Goal: Task Accomplishment & Management: Use online tool/utility

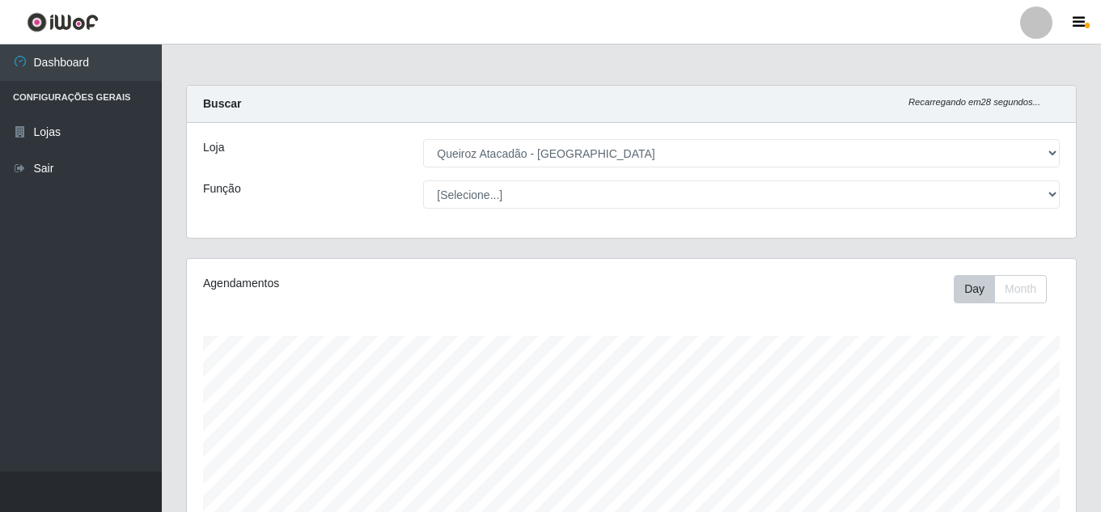
select select "462"
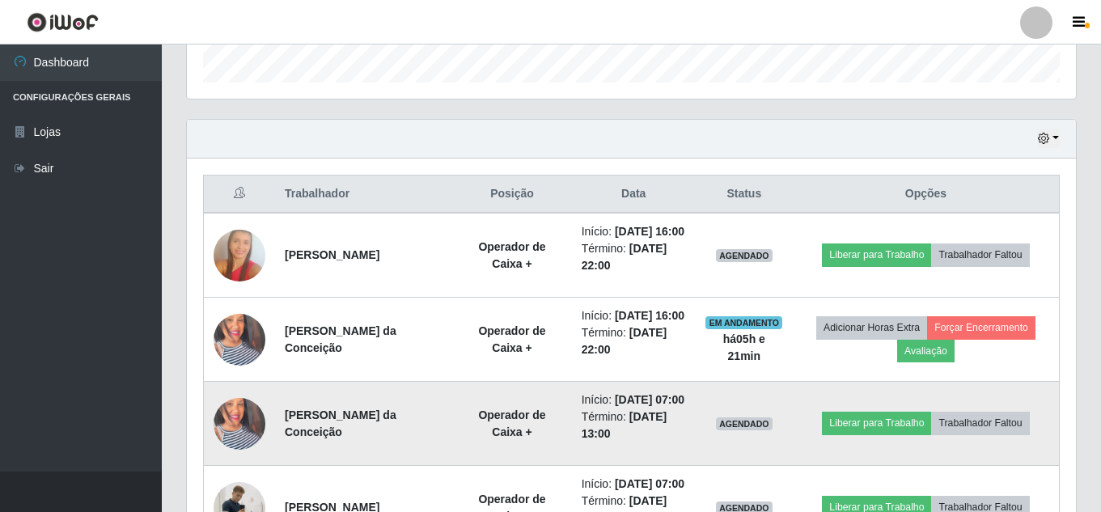
scroll to position [485, 0]
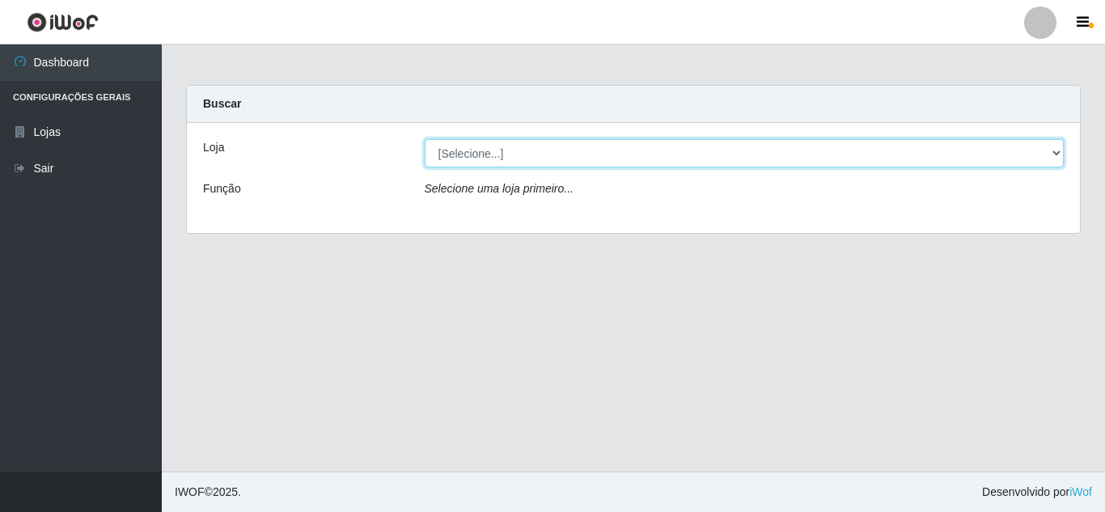
click at [595, 147] on select "[Selecione...] Queiroz Atacadão - Monte Castelo" at bounding box center [745, 153] width 640 height 28
select select "462"
click at [425, 139] on select "[Selecione...] Queiroz Atacadão - Monte Castelo" at bounding box center [745, 153] width 640 height 28
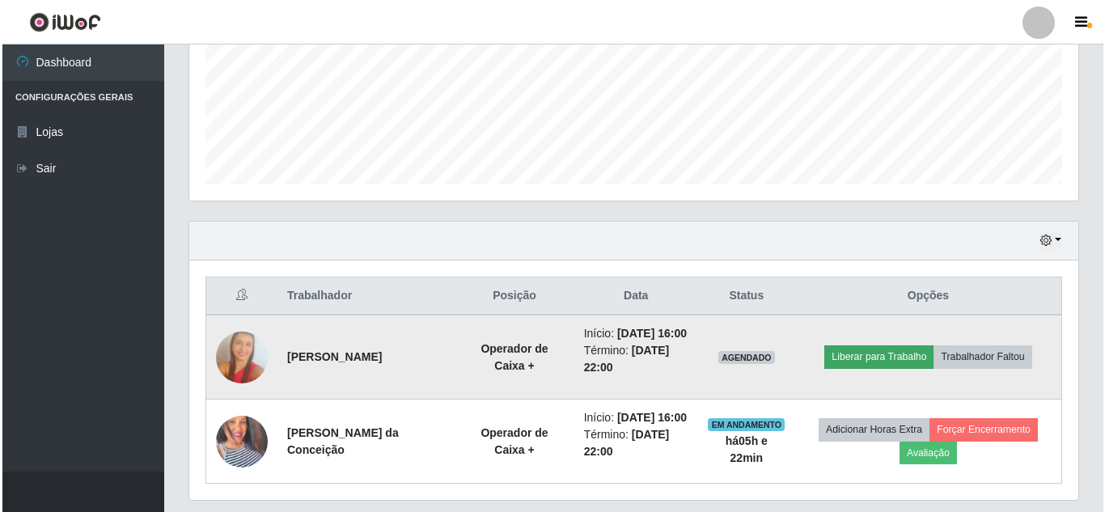
scroll to position [808364, 807810]
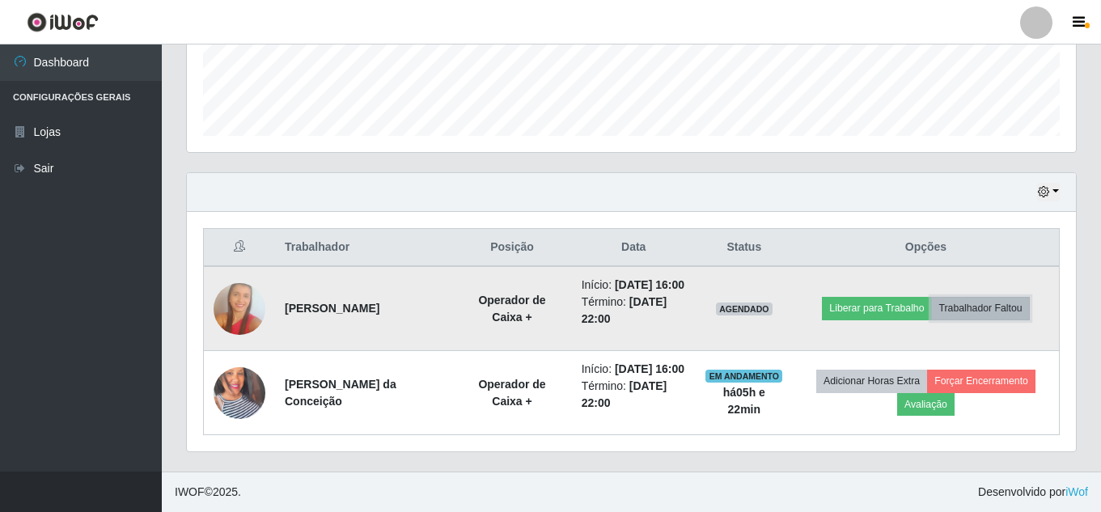
click at [997, 297] on button "Trabalhador Faltou" at bounding box center [980, 308] width 98 height 23
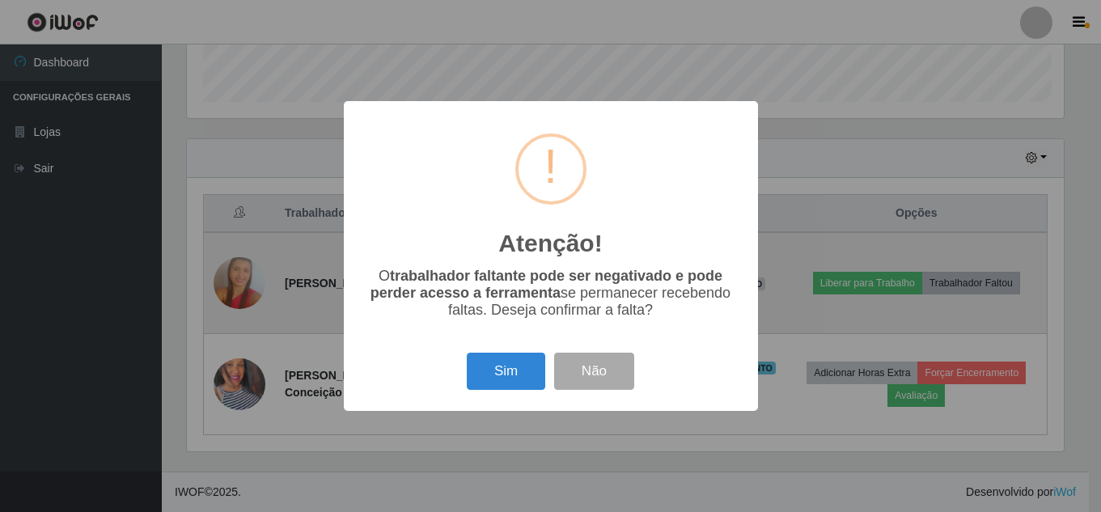
scroll to position [336, 881]
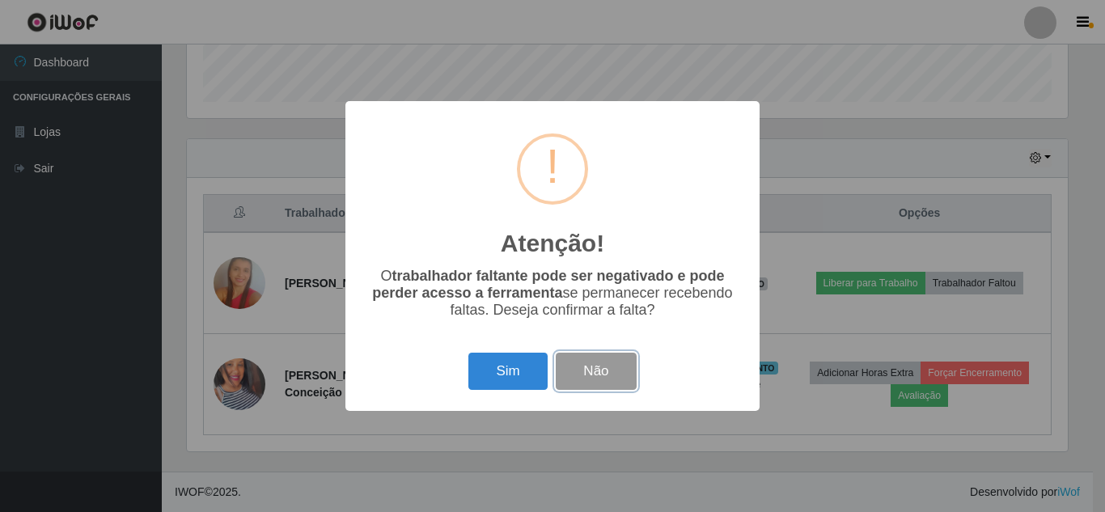
click at [616, 385] on button "Não" at bounding box center [596, 372] width 80 height 38
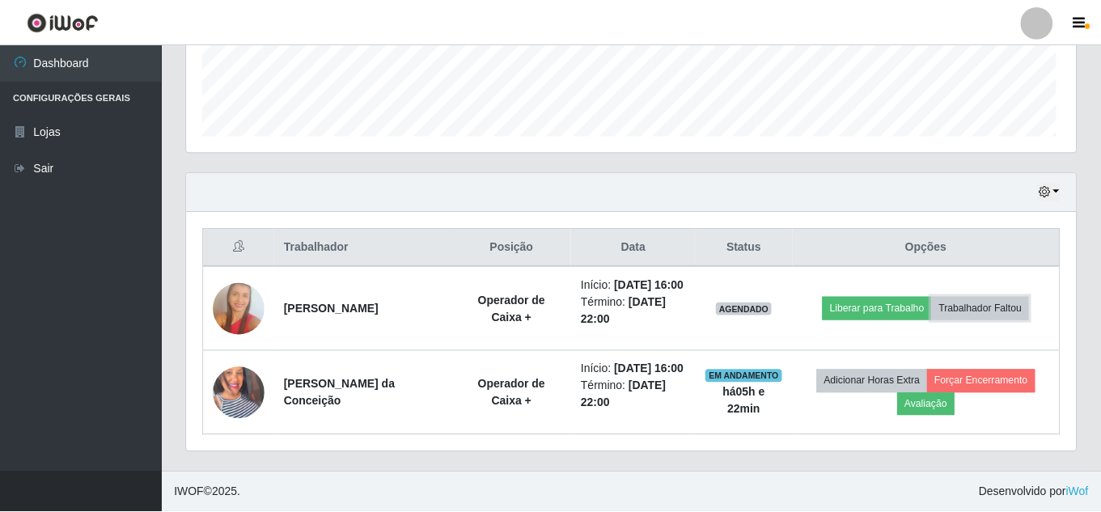
scroll to position [336, 889]
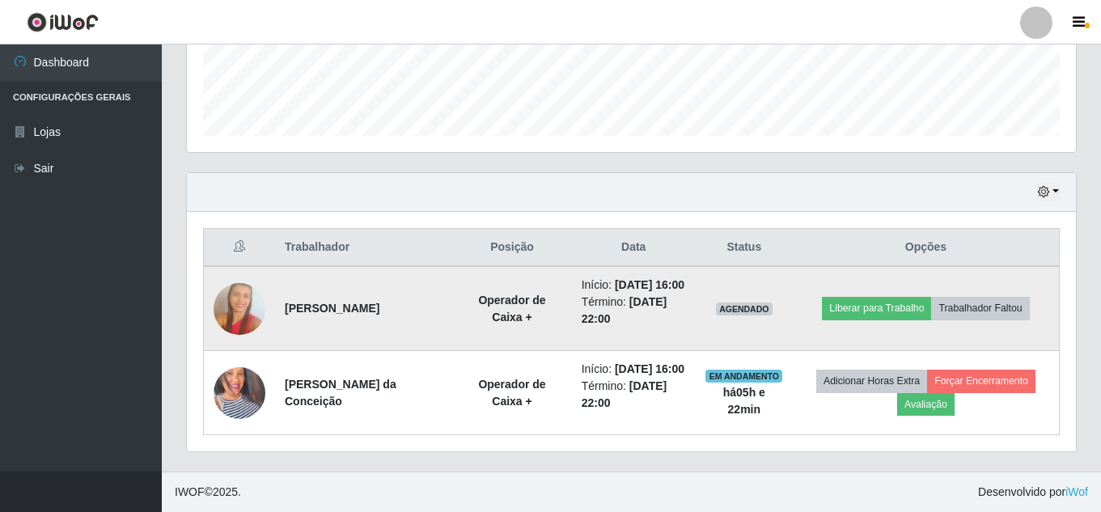
click at [257, 273] on img at bounding box center [239, 308] width 52 height 78
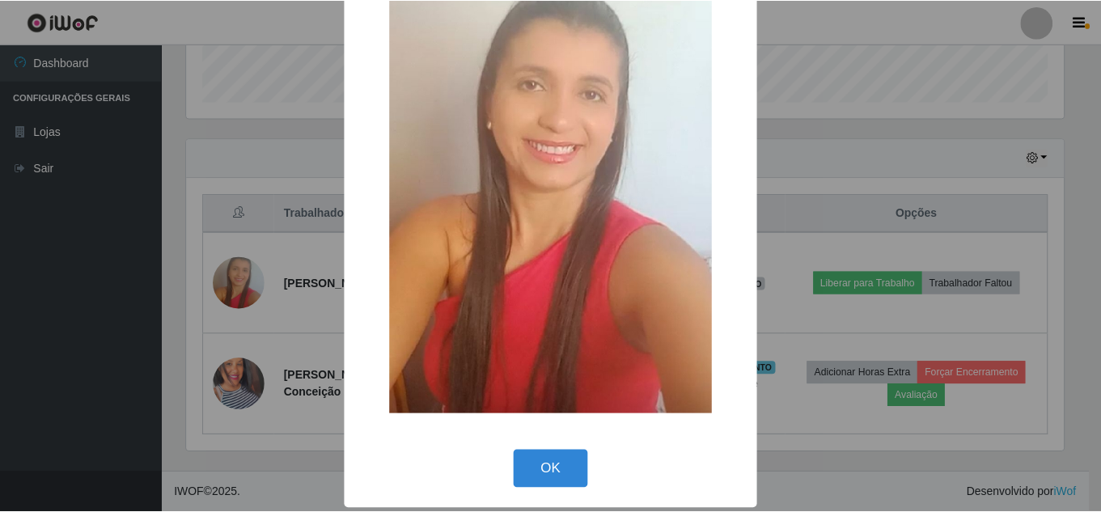
scroll to position [117, 0]
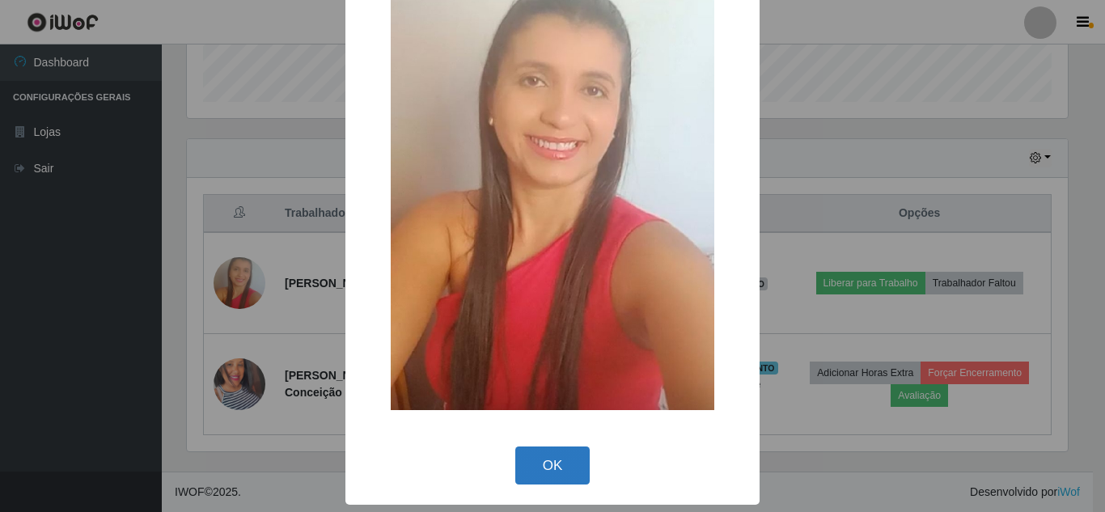
click at [545, 458] on button "OK" at bounding box center [552, 465] width 75 height 38
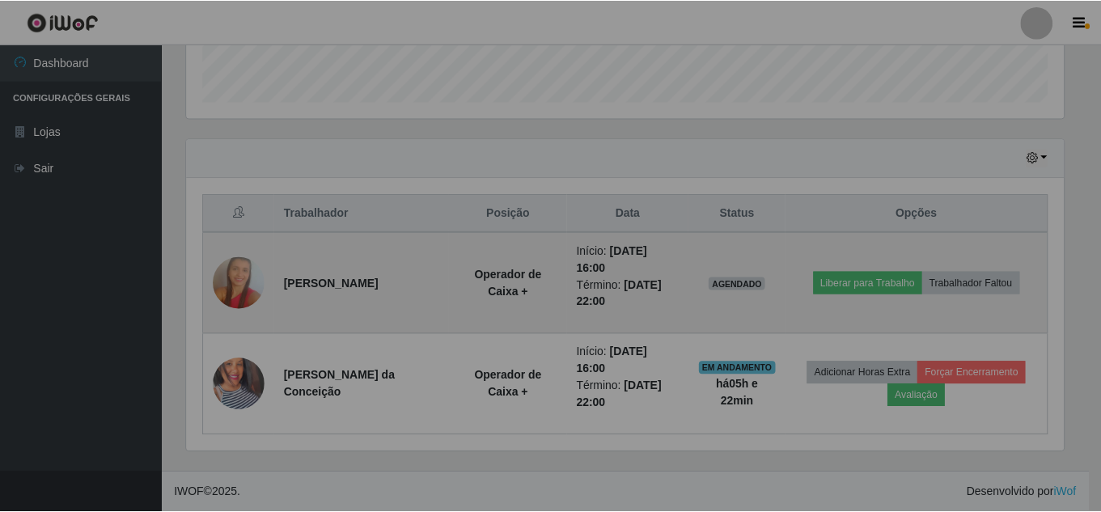
scroll to position [336, 889]
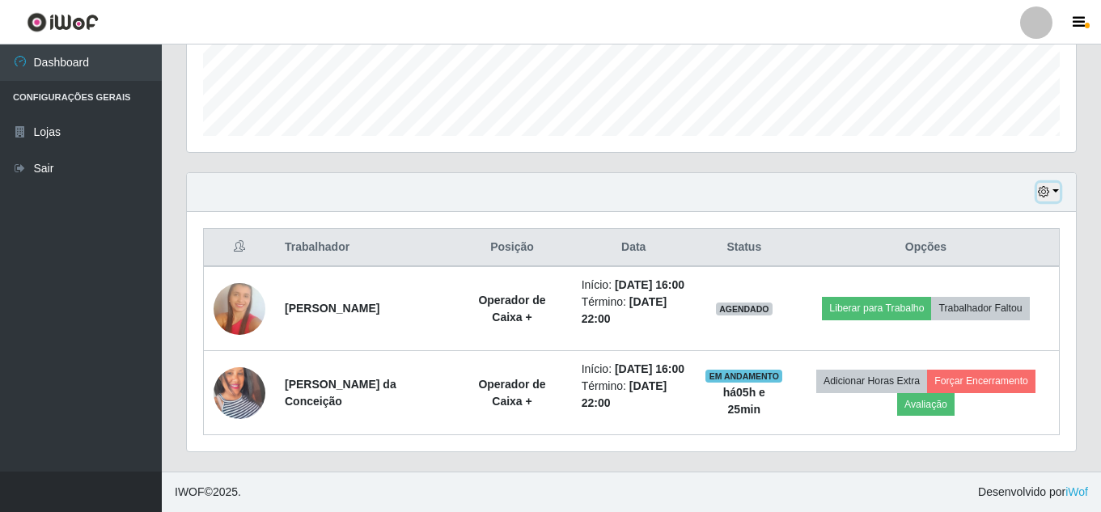
click at [1056, 183] on button "button" at bounding box center [1048, 192] width 23 height 19
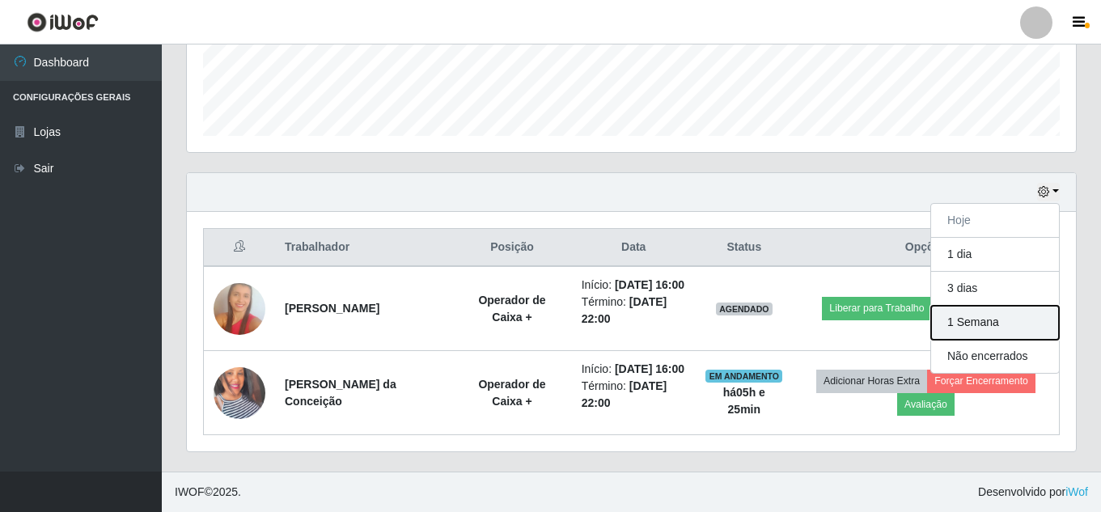
click at [1028, 306] on button "1 Semana" at bounding box center [995, 323] width 128 height 34
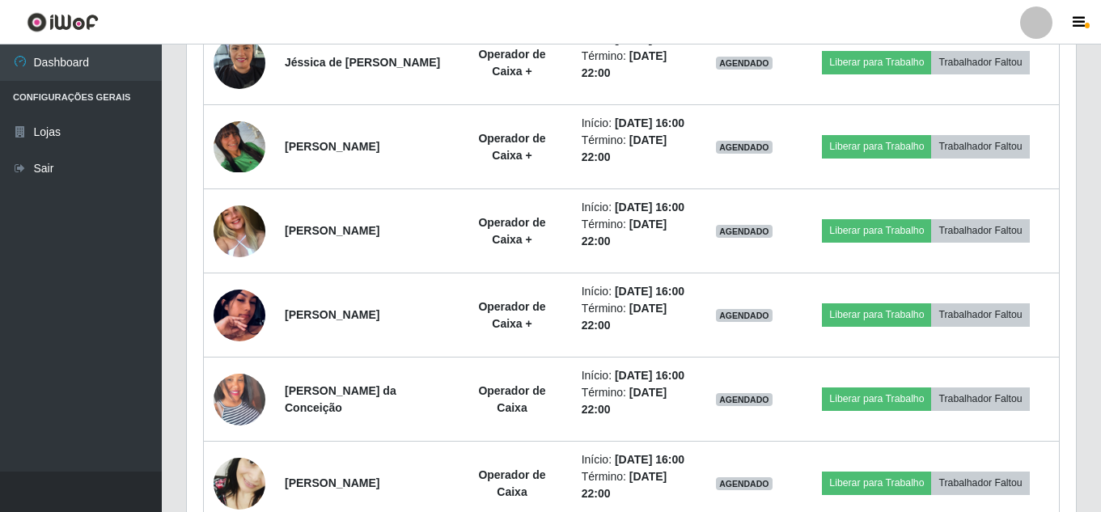
scroll to position [1204, 0]
